Goal: Task Accomplishment & Management: Use online tool/utility

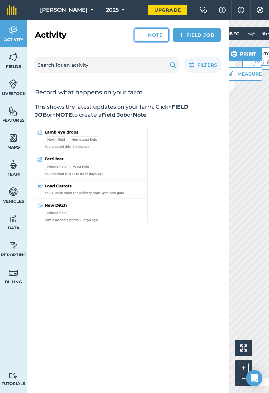
click at [152, 33] on link "Note" at bounding box center [152, 34] width 34 height 13
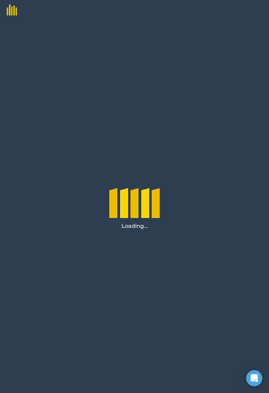
click at [9, 11] on img at bounding box center [8, 7] width 17 height 15
click at [12, 15] on img at bounding box center [8, 7] width 17 height 15
click at [254, 3] on div at bounding box center [134, 10] width 269 height 20
click at [247, 4] on div at bounding box center [134, 10] width 269 height 20
